Goal: Find contact information: Find contact information

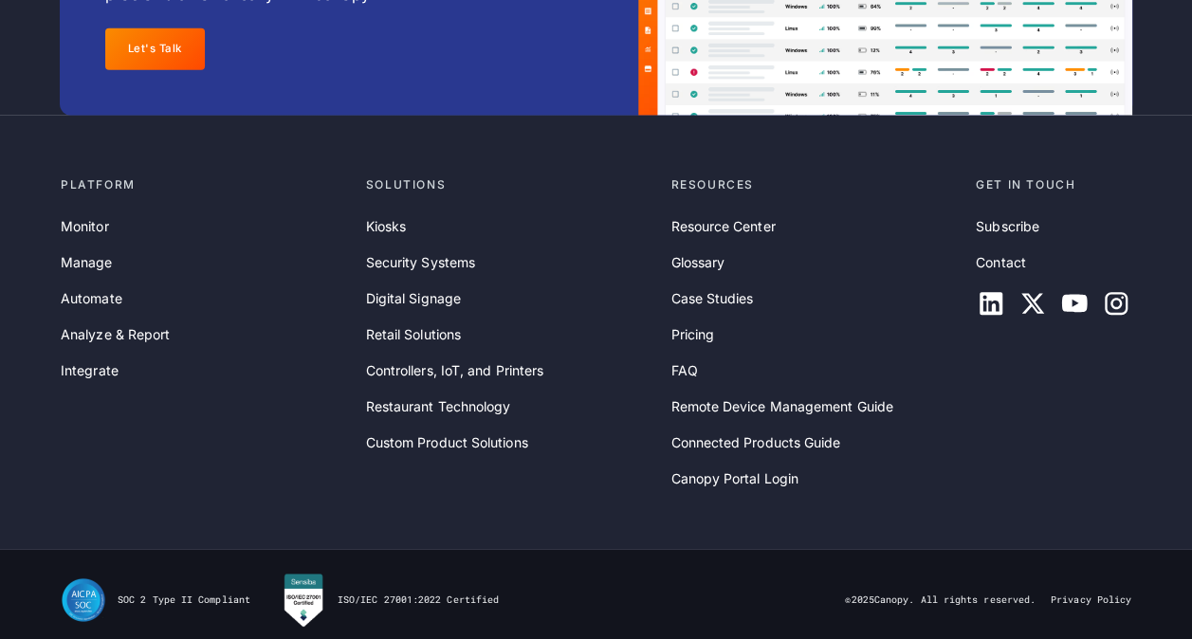
scroll to position [6291, 0]
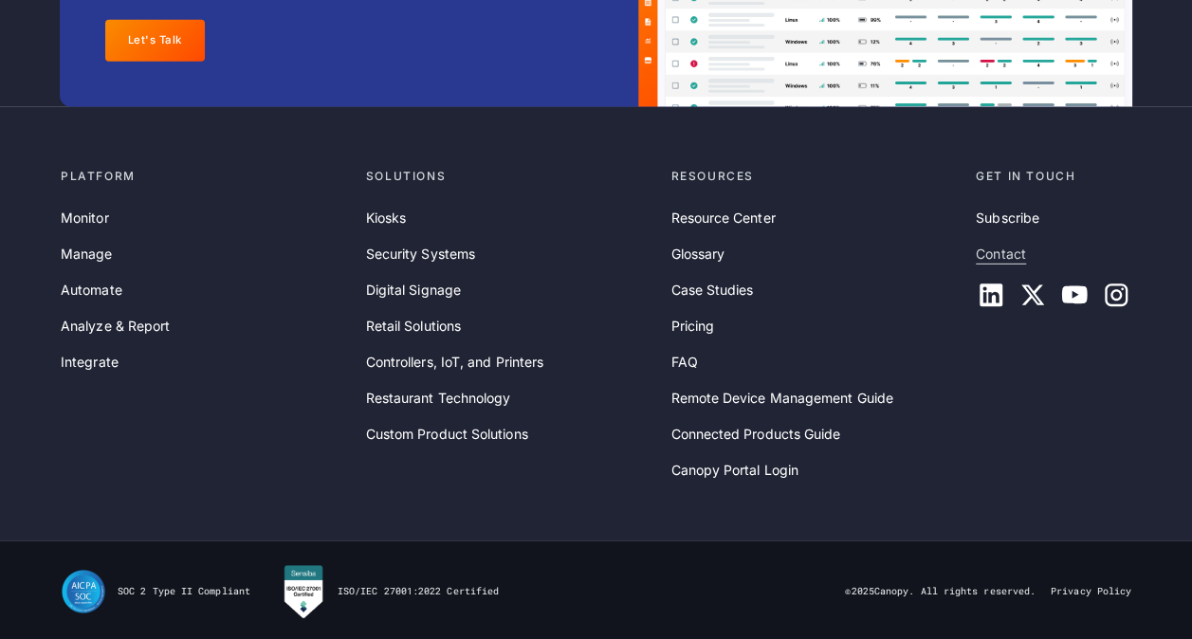
click at [1017, 249] on link "Contact" at bounding box center [1001, 254] width 50 height 21
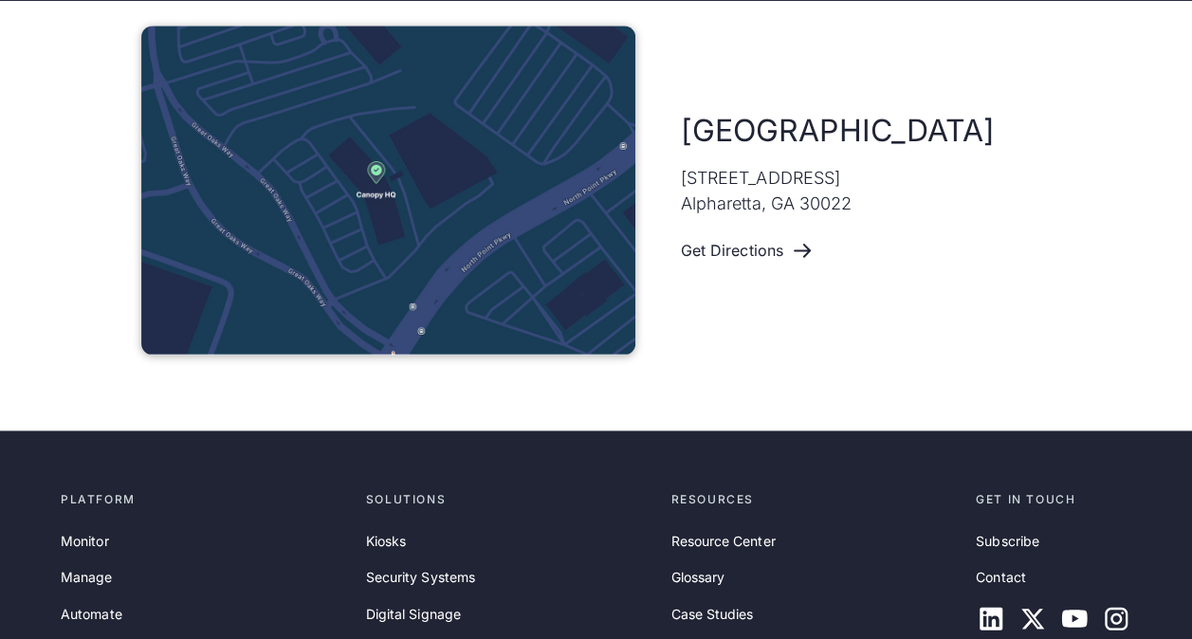
scroll to position [1203, 0]
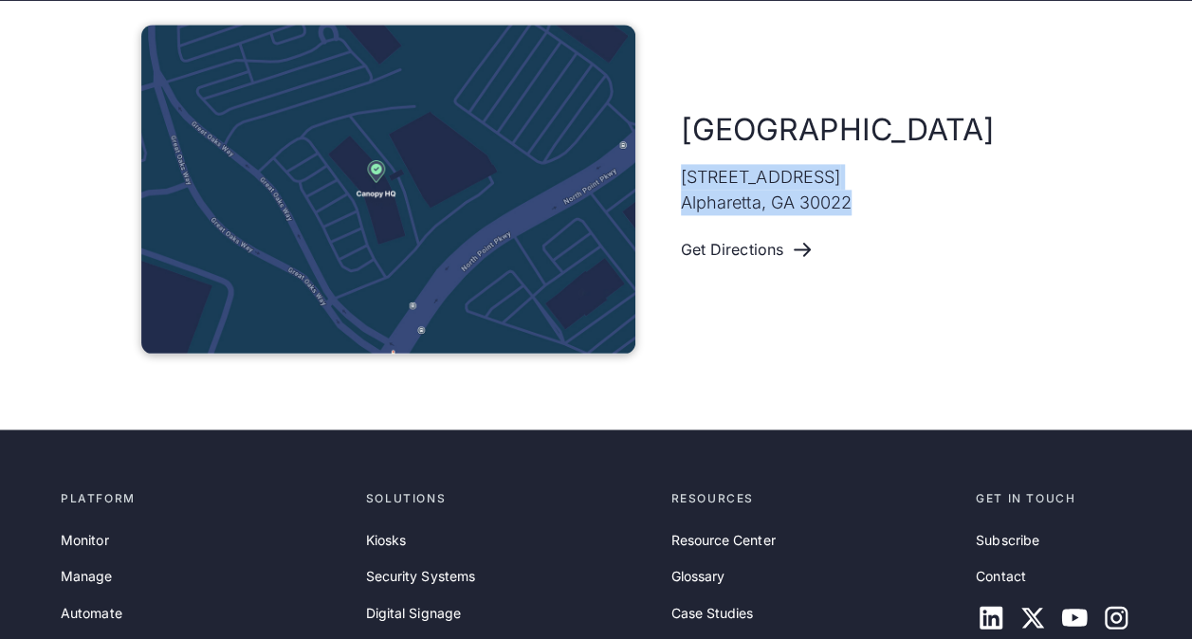
drag, startPoint x: 681, startPoint y: 181, endPoint x: 872, endPoint y: 206, distance: 192.2
click at [853, 206] on p "[STREET_ADDRESS]" at bounding box center [767, 189] width 172 height 51
copy p "[STREET_ADDRESS]"
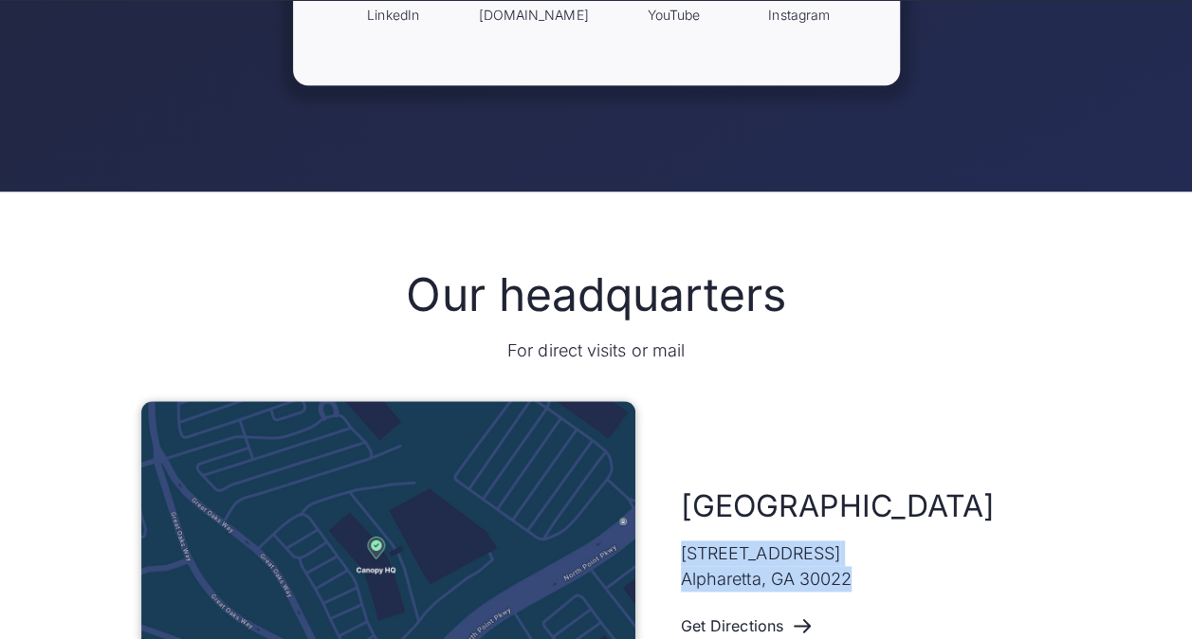
scroll to position [1524, 0]
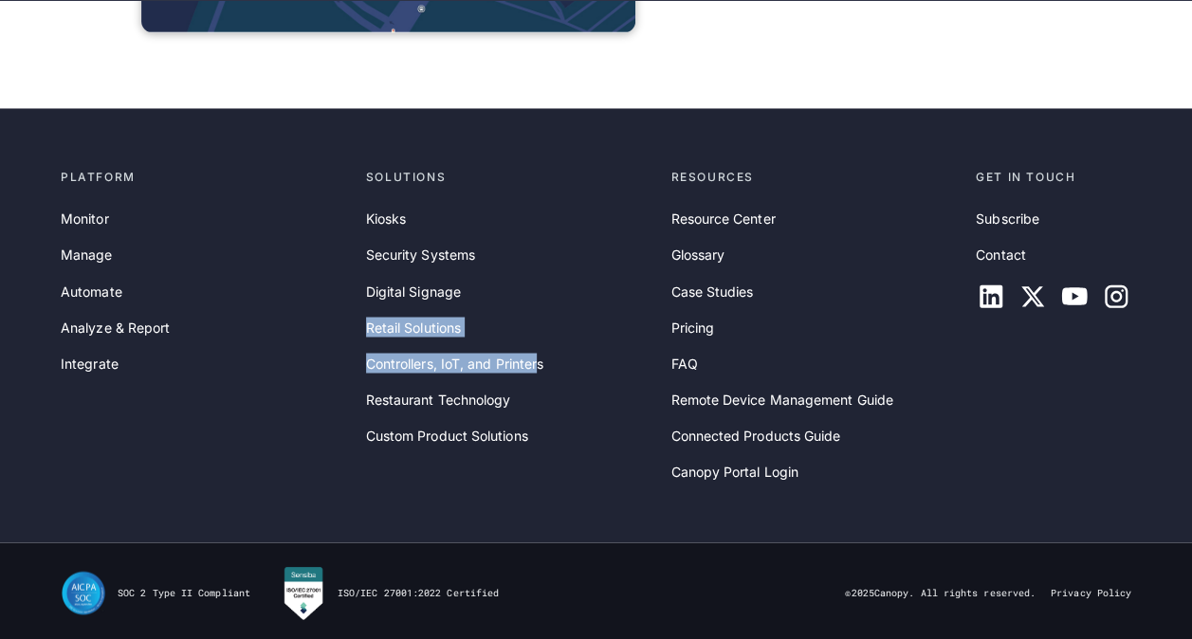
drag, startPoint x: 541, startPoint y: 343, endPoint x: 529, endPoint y: 273, distance: 71.1
click at [529, 273] on div "Kiosks Security Systems Digital Signage Retail Solutions Controllers, IoT, and …" at bounding box center [511, 327] width 290 height 237
click at [980, 294] on icon at bounding box center [991, 297] width 23 height 23
